Goal: Task Accomplishment & Management: Complete application form

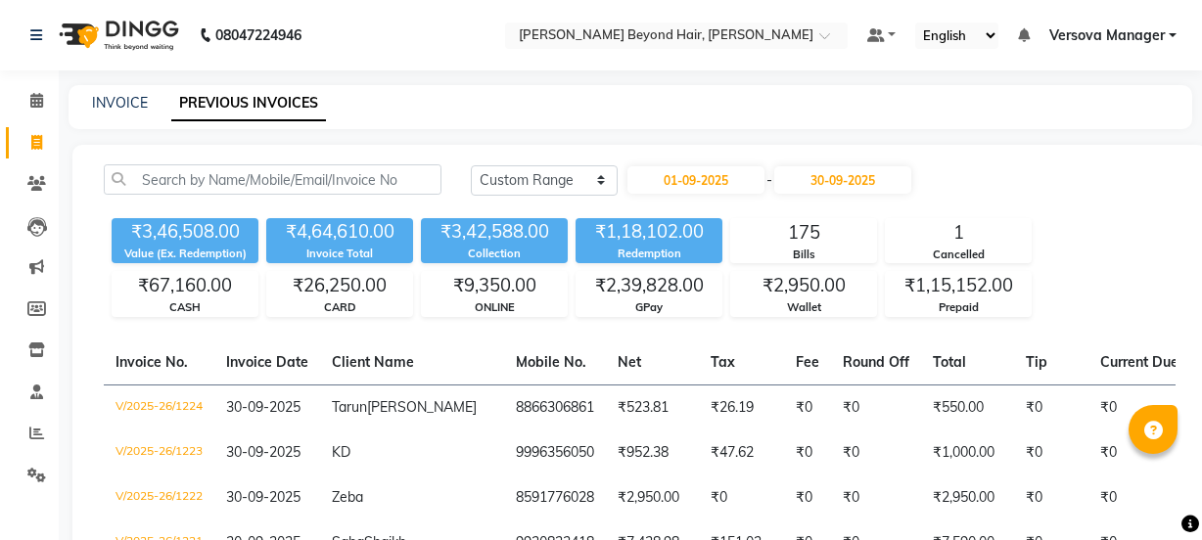
select select "range"
click at [127, 99] on link "INVOICE" at bounding box center [120, 103] width 56 height 18
select select "service"
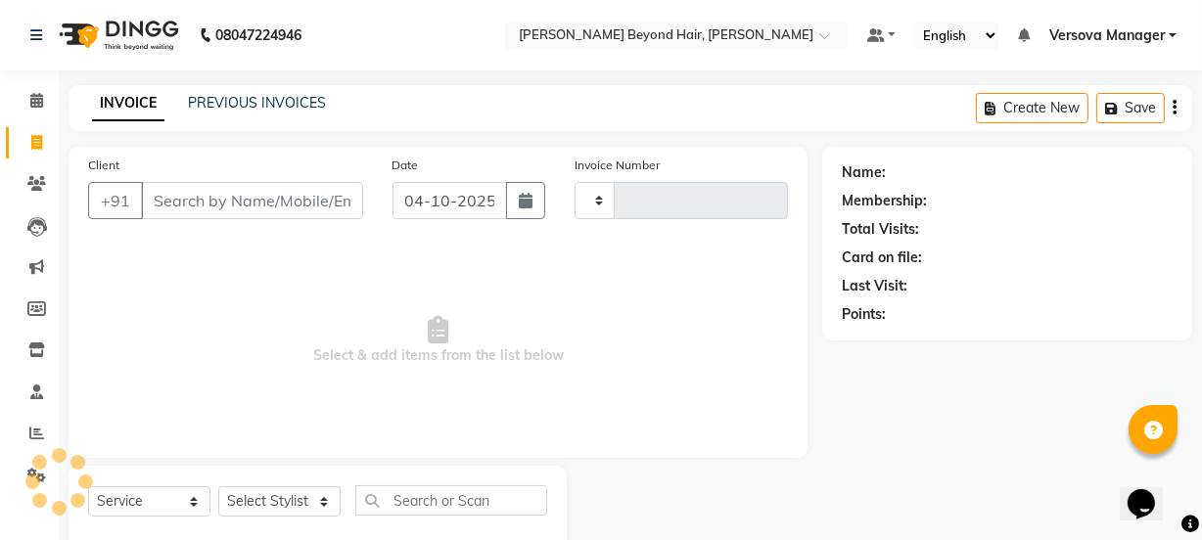
scroll to position [49, 0]
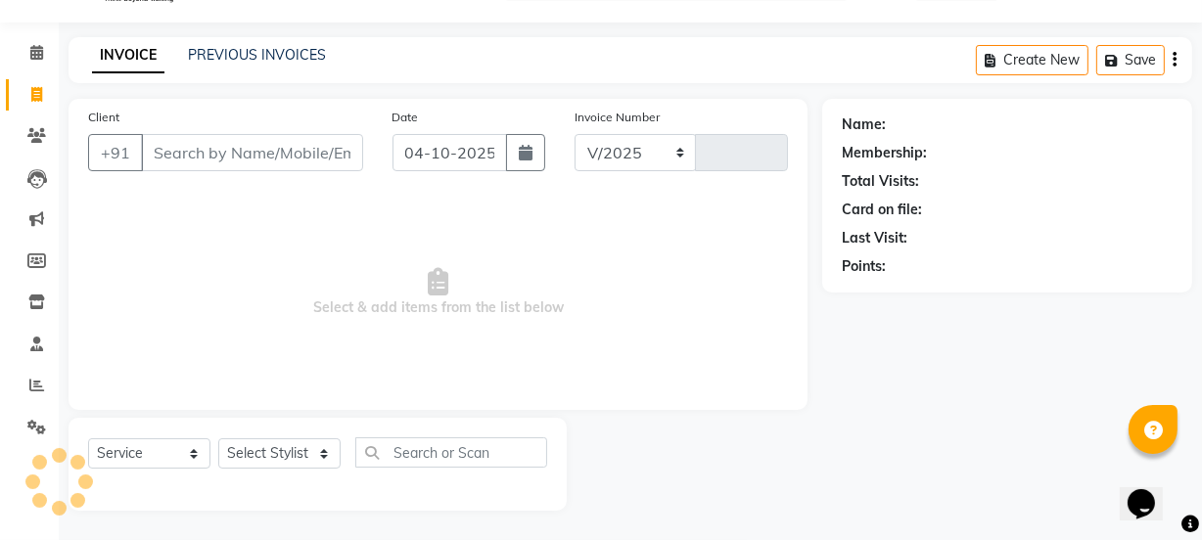
select select "6352"
type input "1241"
select select "48071"
drag, startPoint x: 127, startPoint y: 99, endPoint x: 52, endPoint y: 90, distance: 75.9
